Goal: Transaction & Acquisition: Purchase product/service

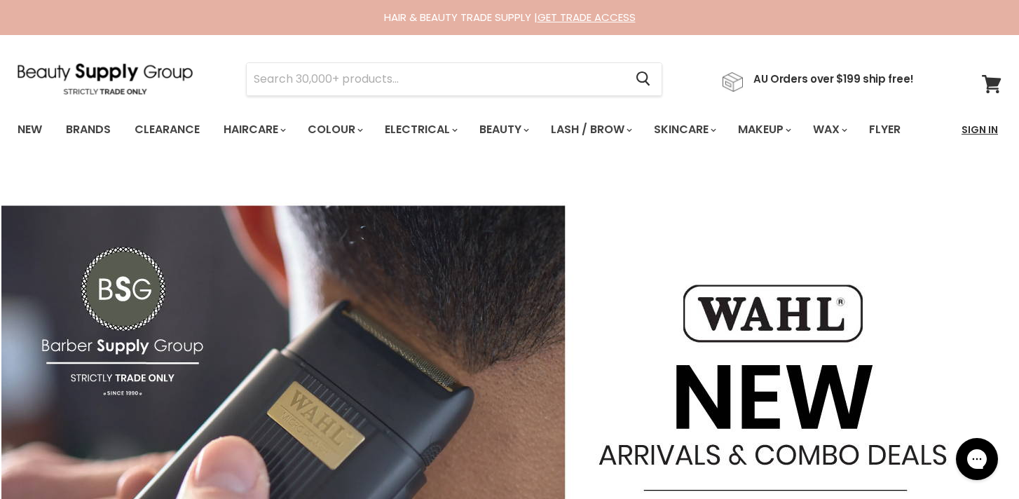
click at [976, 130] on link "Sign In" at bounding box center [980, 129] width 53 height 29
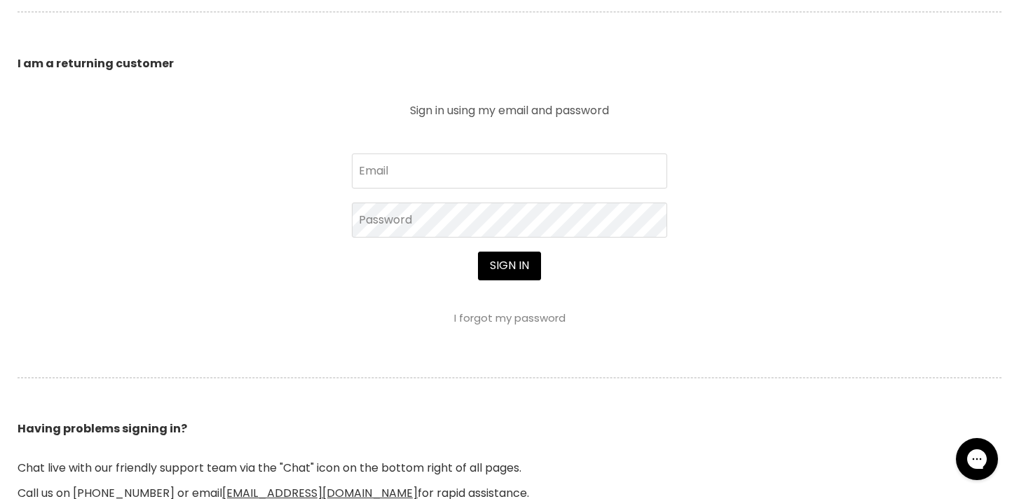
scroll to position [513, 0]
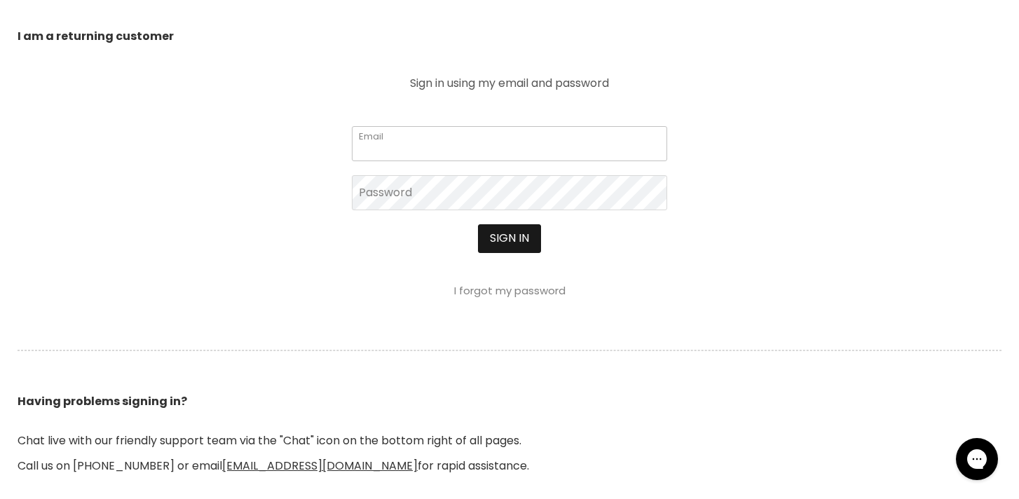
type input "[EMAIL_ADDRESS][DOMAIN_NAME]"
click at [533, 240] on button "Sign in" at bounding box center [509, 238] width 63 height 28
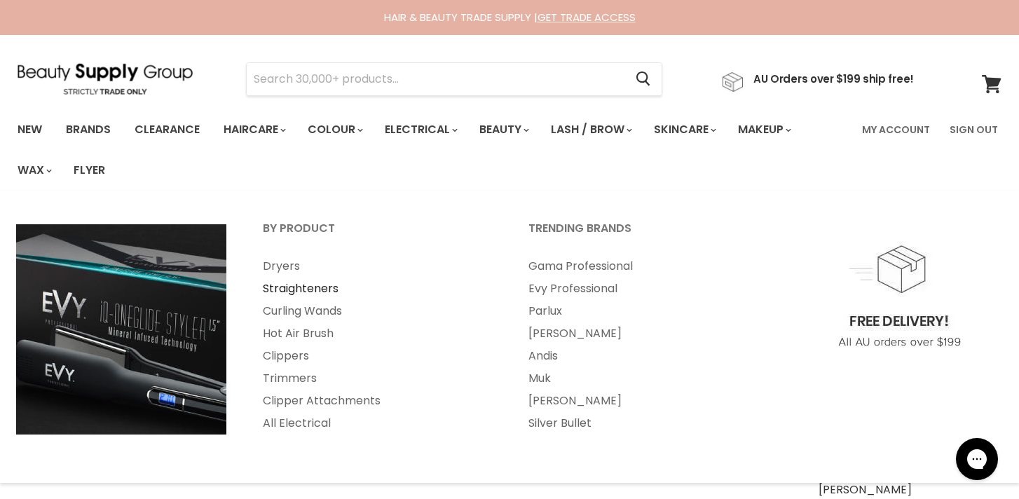
click at [328, 290] on link "Straighteners" at bounding box center [376, 289] width 263 height 22
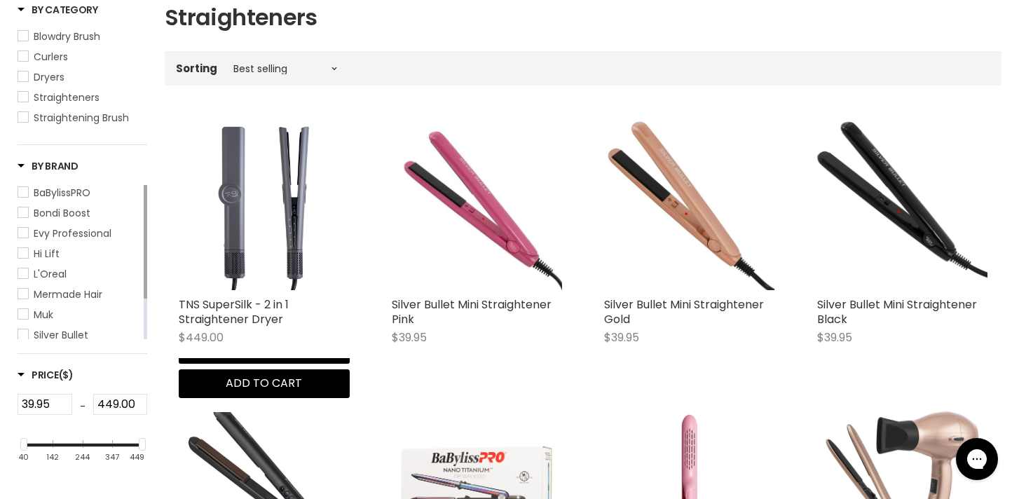
scroll to position [307, 0]
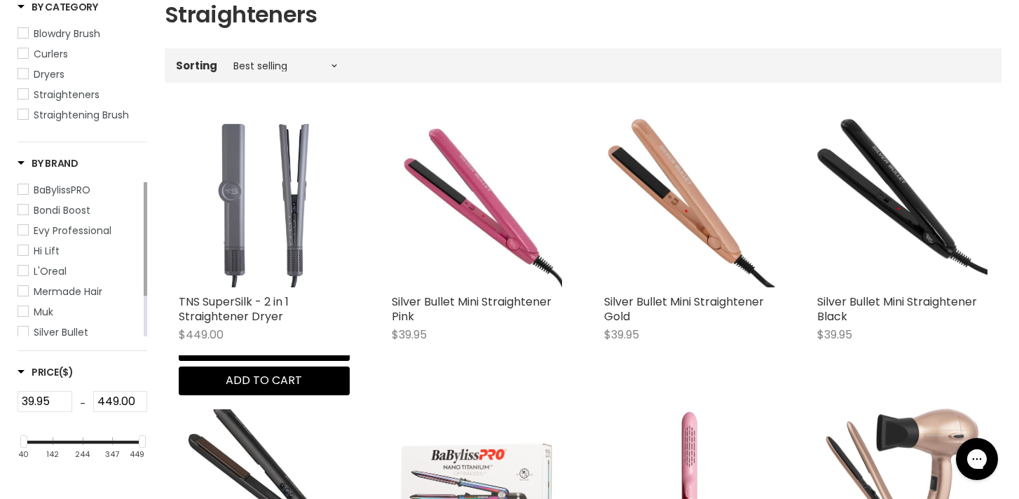
click at [262, 267] on img "Main content" at bounding box center [264, 201] width 171 height 171
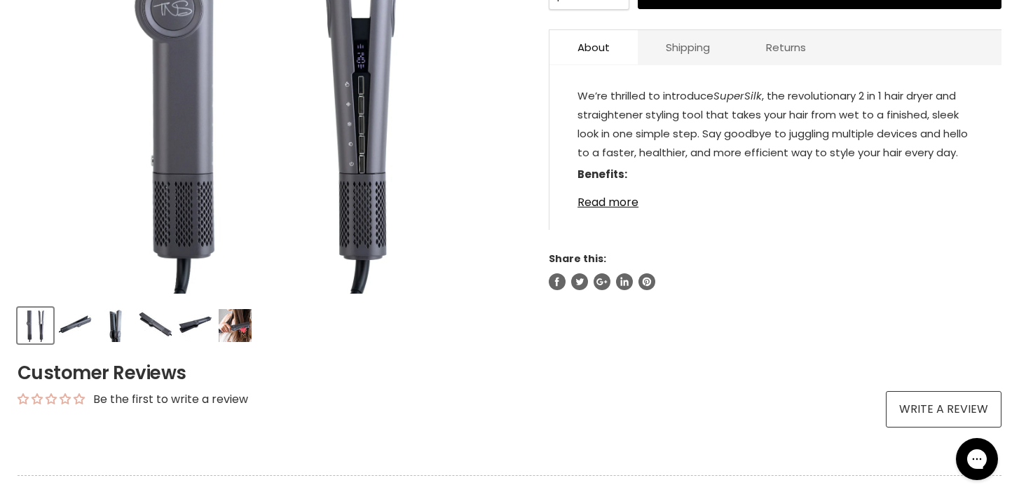
scroll to position [424, 0]
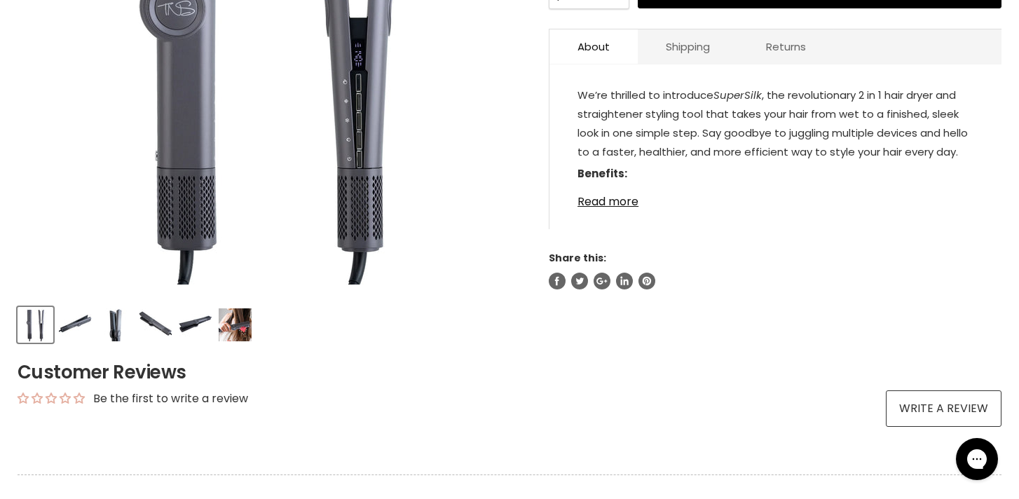
click at [83, 328] on img "Product thumbnails" at bounding box center [75, 324] width 33 height 33
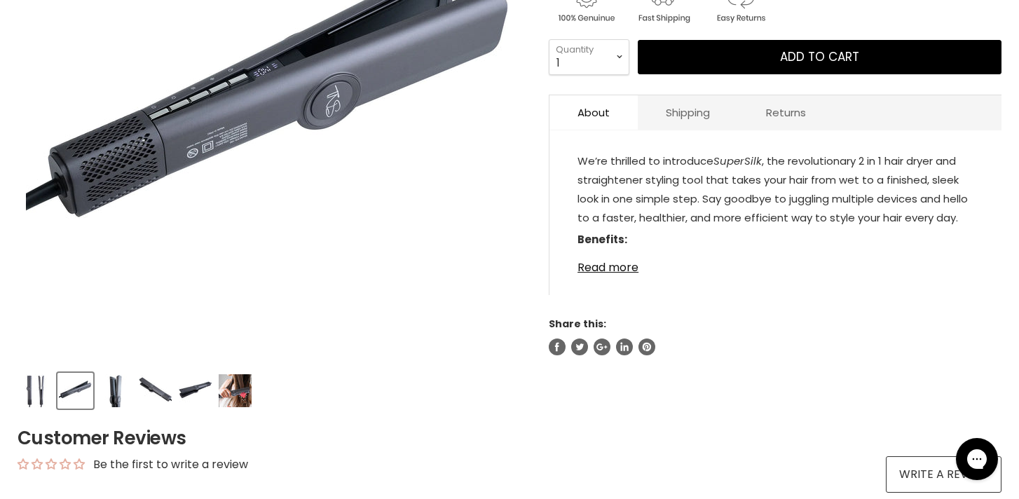
scroll to position [358, 0]
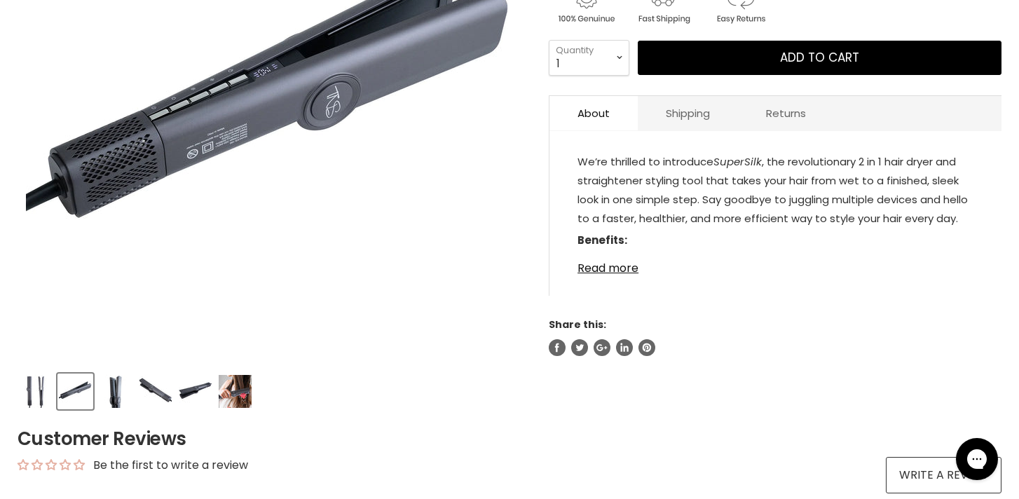
click at [125, 390] on img "Product thumbnails" at bounding box center [115, 391] width 33 height 33
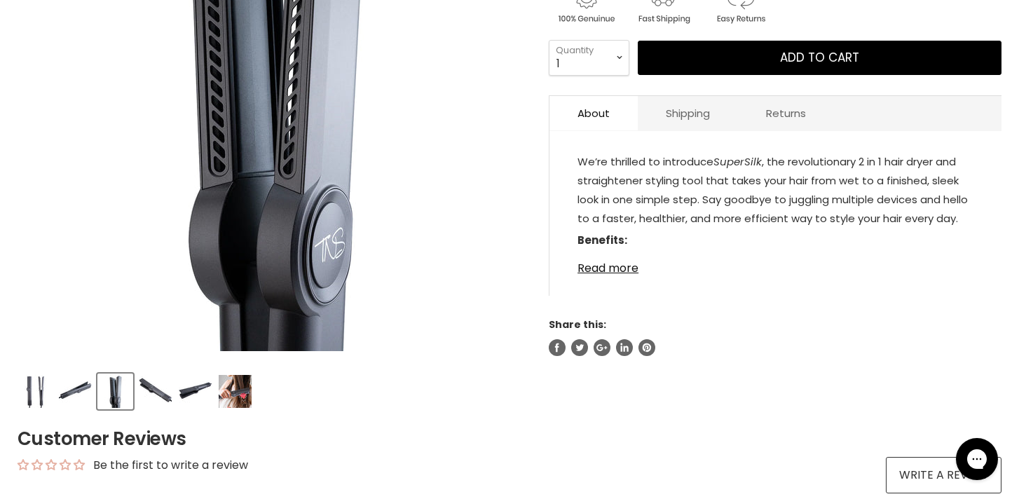
scroll to position [315, 0]
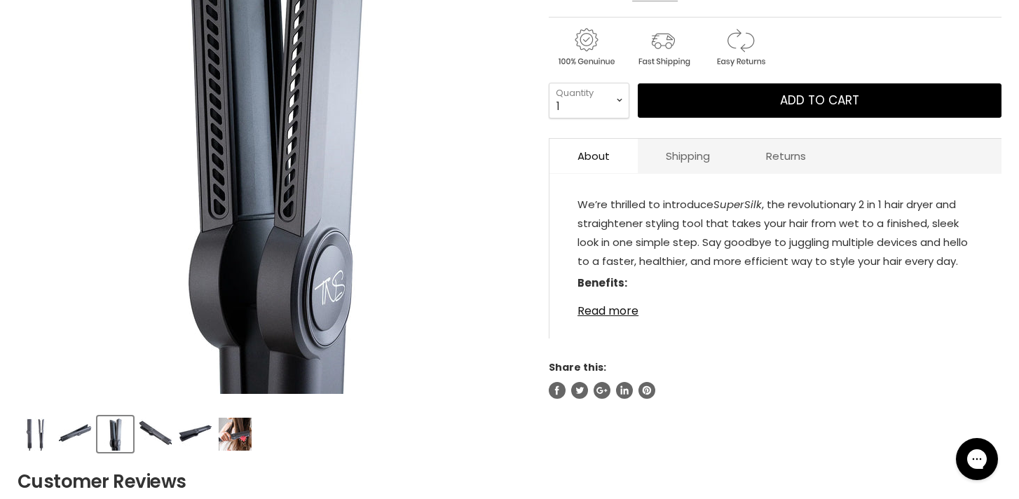
click at [154, 437] on img "Product thumbnails" at bounding box center [155, 434] width 33 height 33
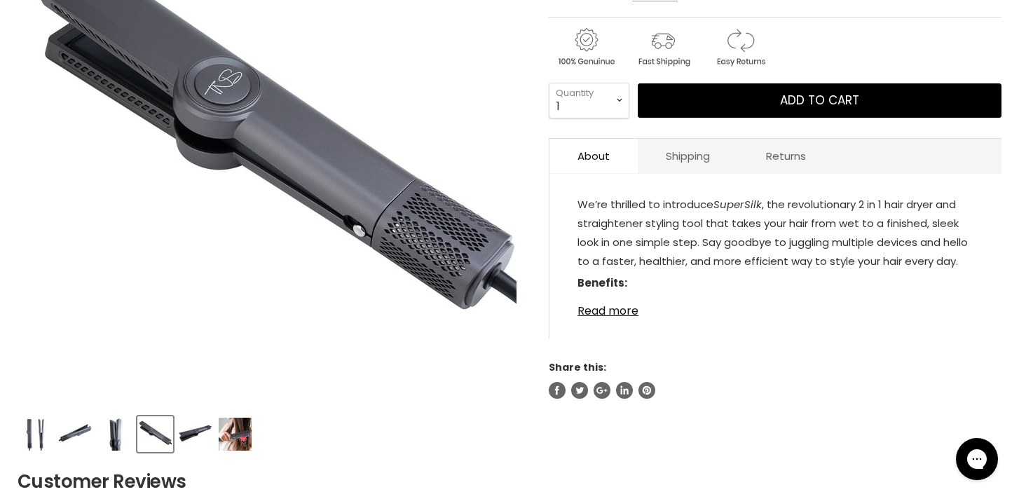
click at [232, 440] on img "Product thumbnails" at bounding box center [235, 434] width 33 height 33
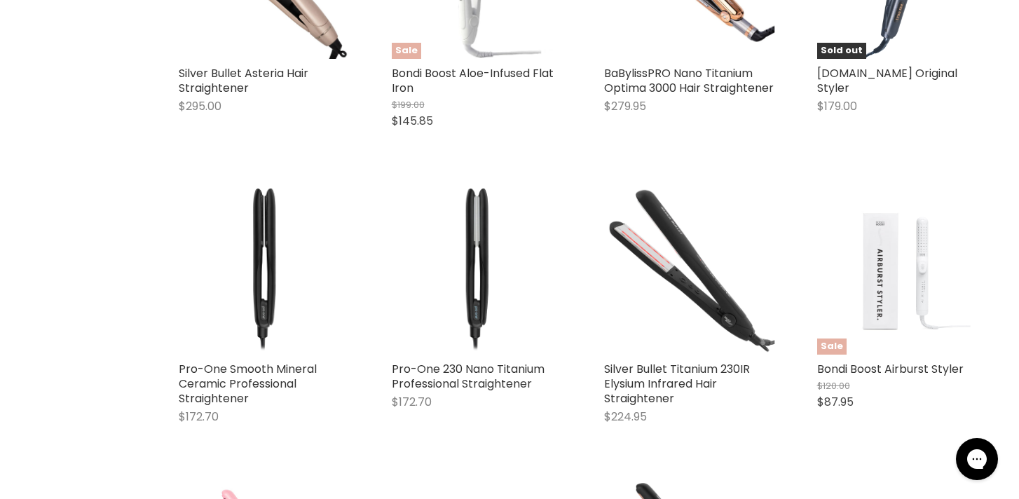
scroll to position [1115, 0]
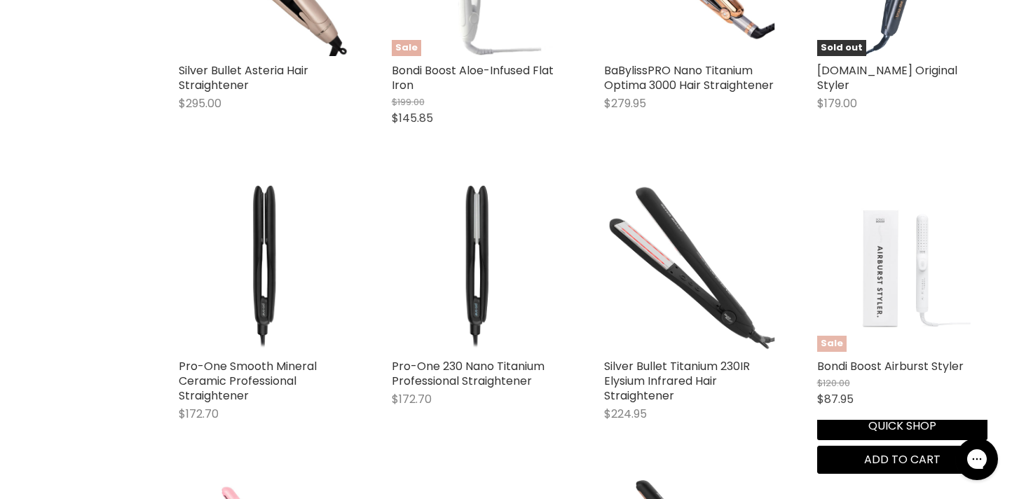
click at [923, 266] on img "Main content" at bounding box center [902, 266] width 137 height 171
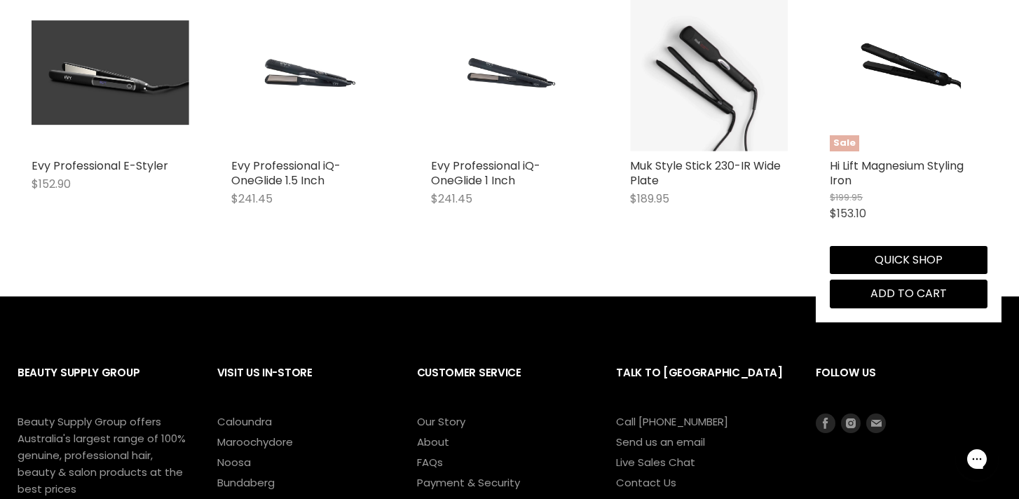
scroll to position [999, 0]
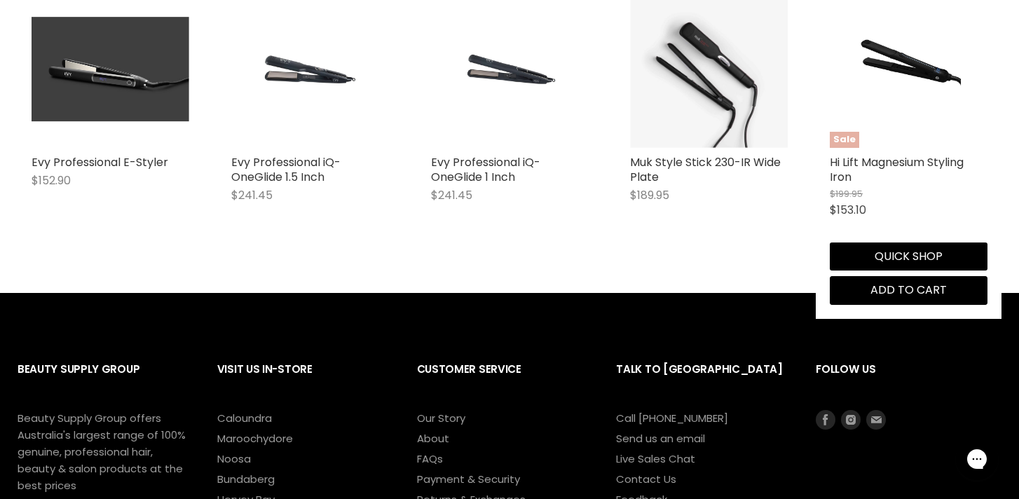
click at [923, 266] on button "Quick shop" at bounding box center [909, 257] width 158 height 28
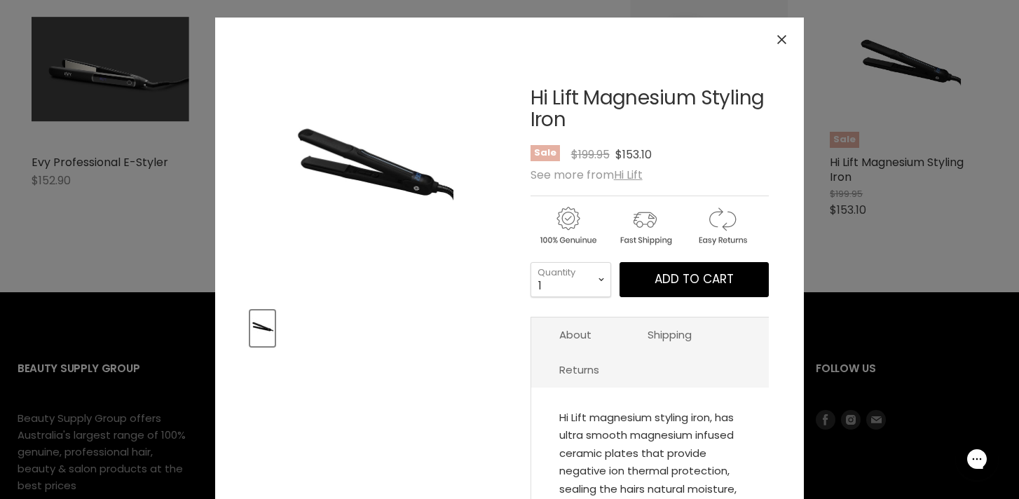
click at [788, 42] on button "Close" at bounding box center [782, 40] width 30 height 30
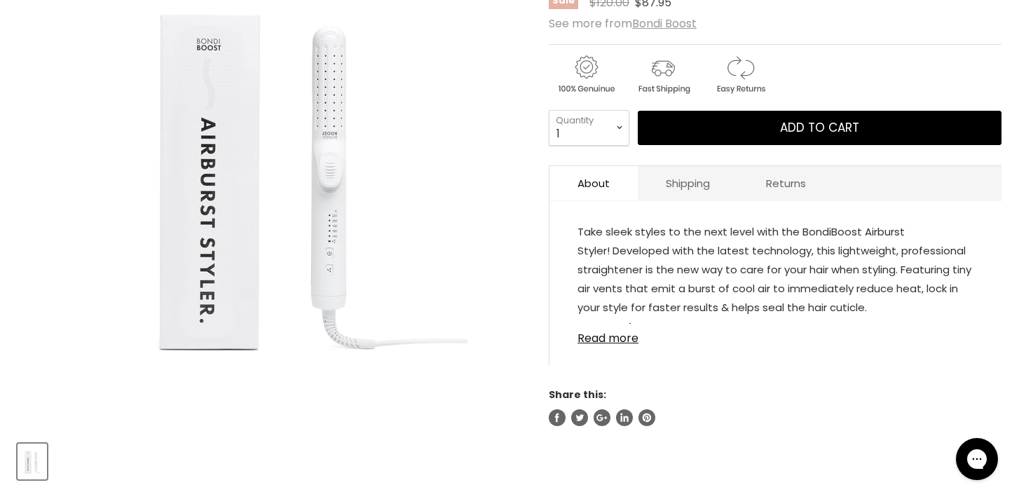
scroll to position [347, 0]
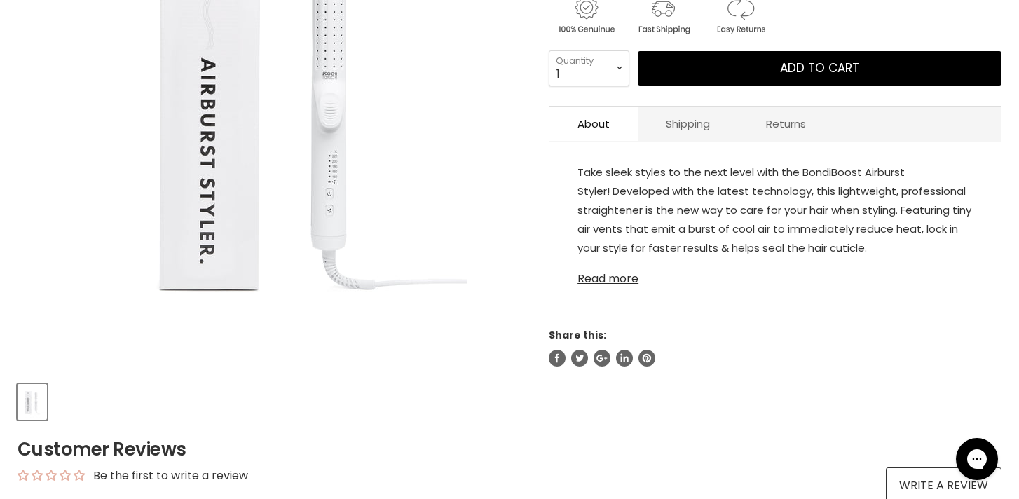
click at [637, 278] on link "Read more" at bounding box center [776, 274] width 396 height 21
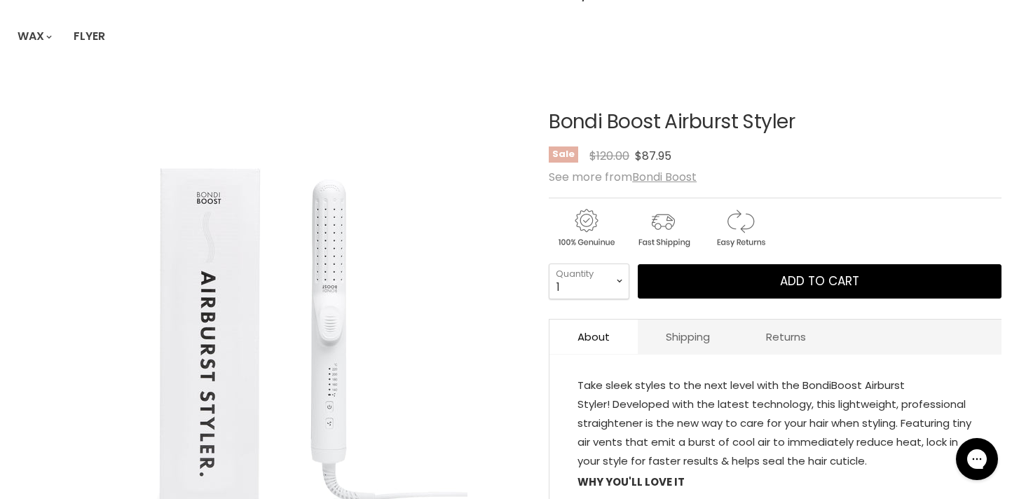
scroll to position [133, 0]
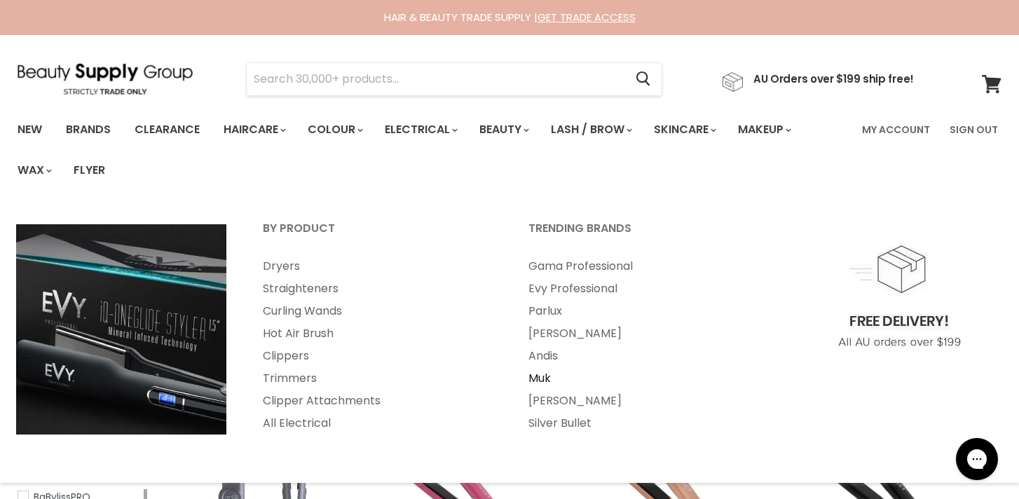
click at [536, 384] on link "Muk" at bounding box center [642, 378] width 263 height 22
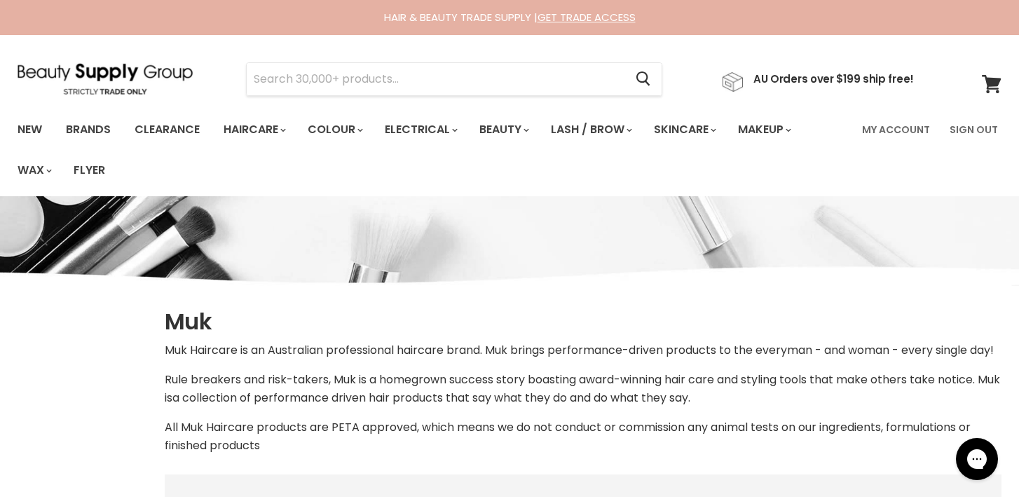
select select "manual"
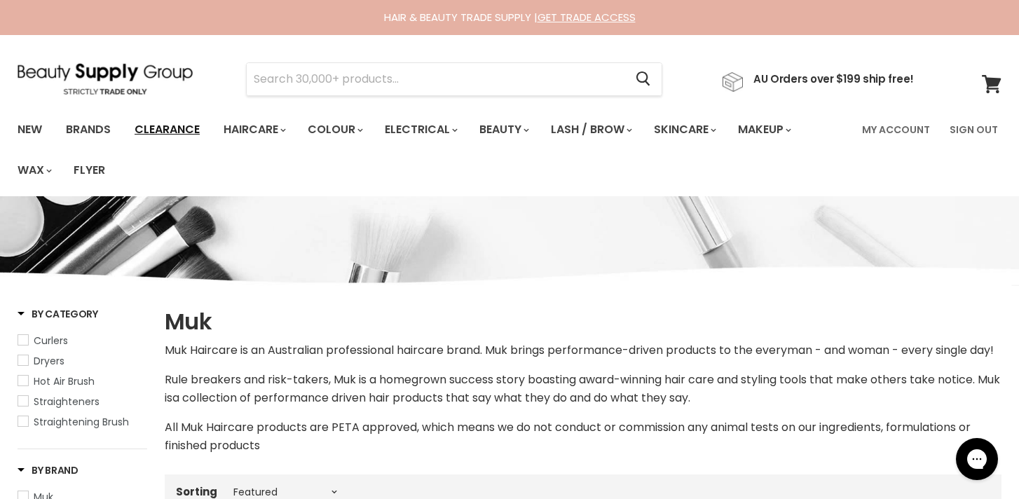
click at [187, 125] on link "Clearance" at bounding box center [167, 129] width 86 height 29
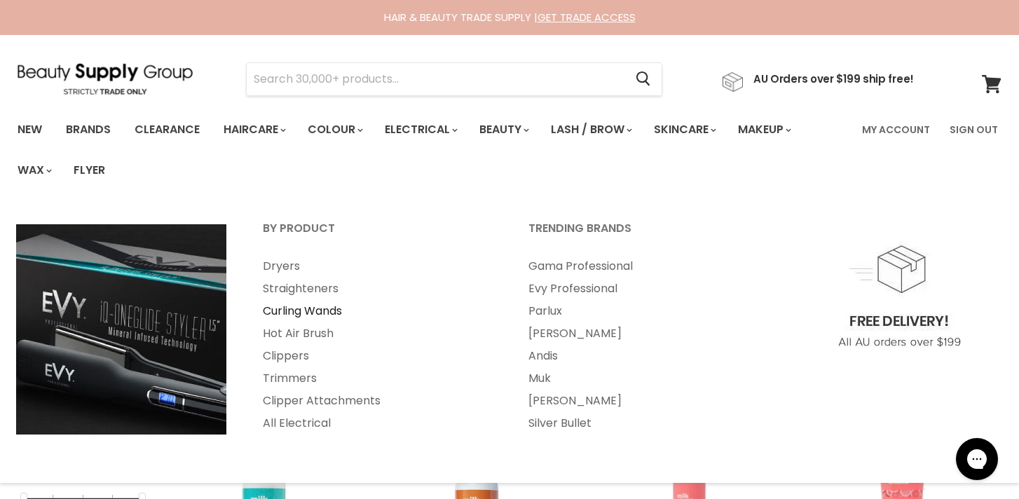
click at [295, 304] on link "Curling Wands" at bounding box center [376, 311] width 263 height 22
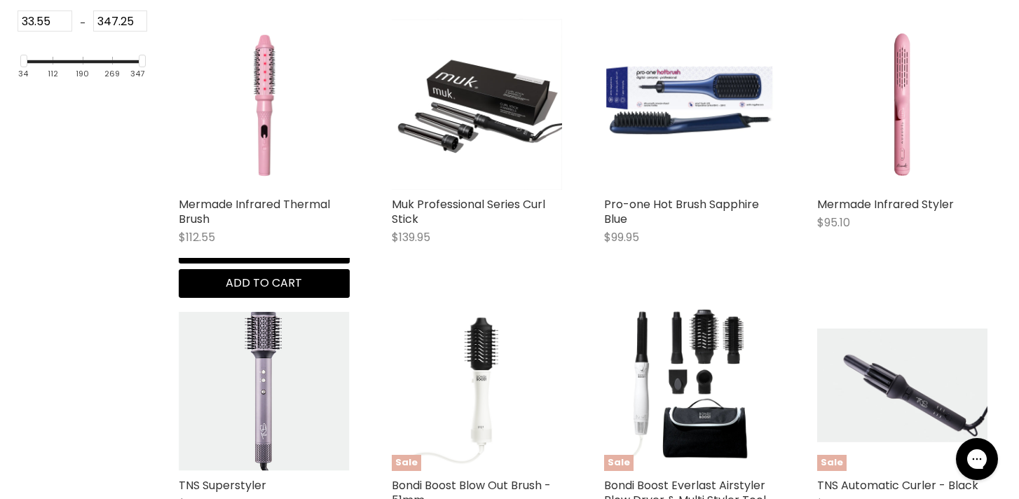
scroll to position [703, 0]
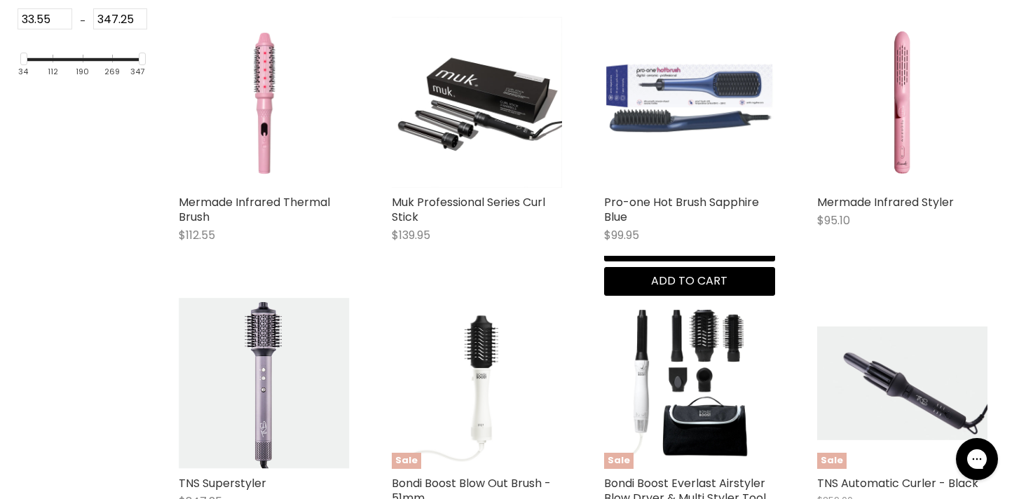
click at [712, 116] on img "Main content" at bounding box center [689, 102] width 171 height 171
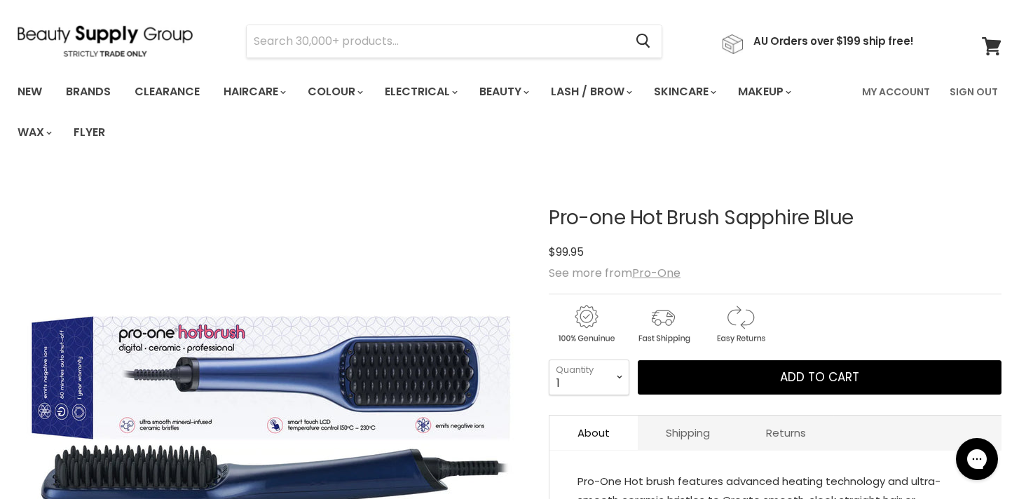
scroll to position [37, 0]
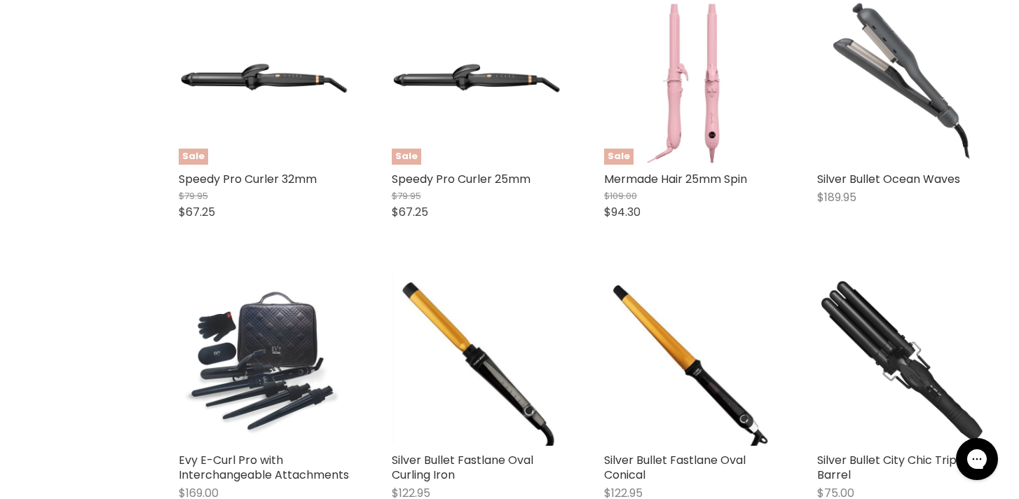
scroll to position [2191, 0]
